Goal: Find specific page/section: Find specific page/section

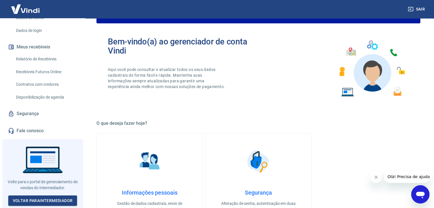
scroll to position [114, 0]
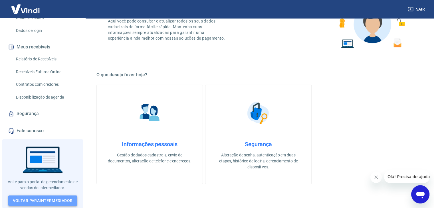
click at [48, 198] on link "Voltar para Intermediador" at bounding box center [42, 201] width 69 height 11
